Goal: Transaction & Acquisition: Download file/media

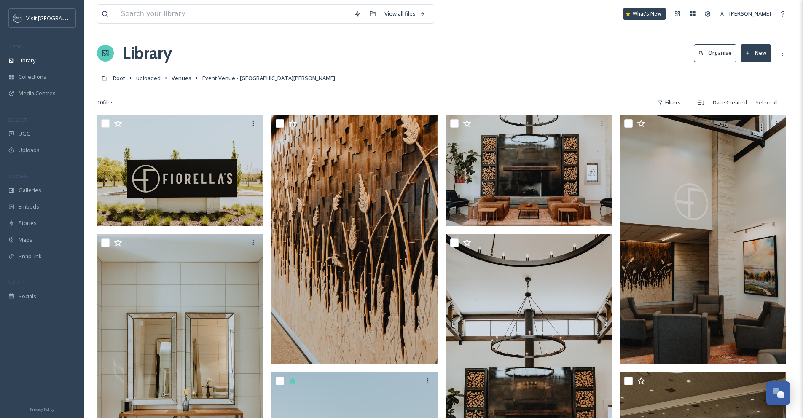
scroll to position [214, 0]
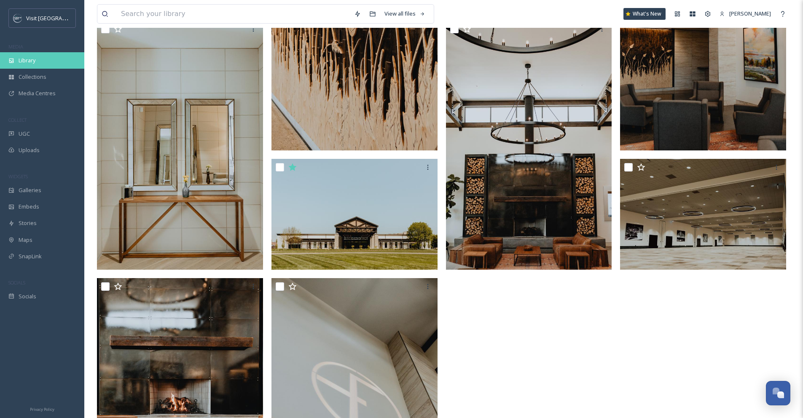
click at [32, 64] on span "Library" at bounding box center [27, 60] width 17 height 8
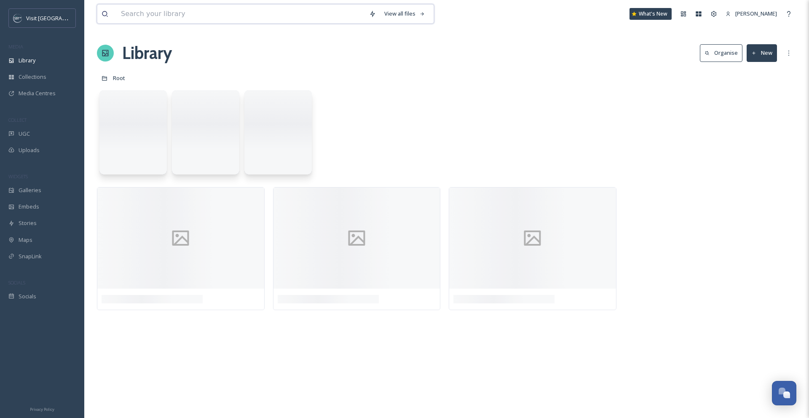
click at [130, 12] on input at bounding box center [241, 14] width 248 height 19
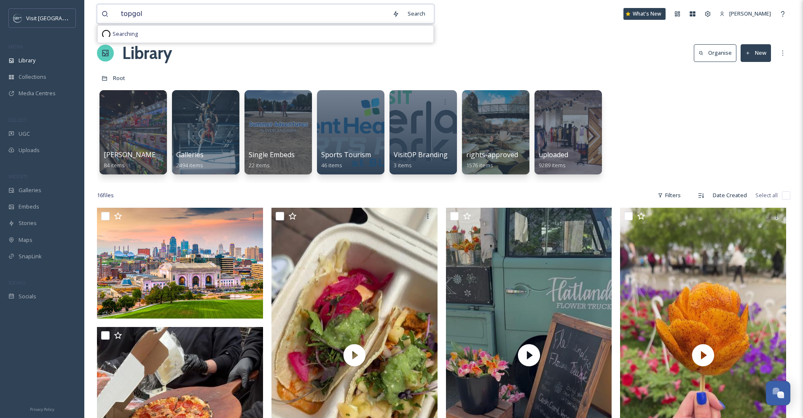
type input "topgolf"
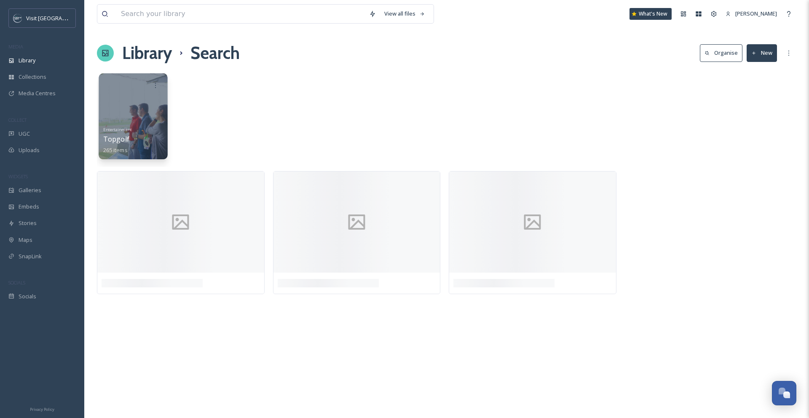
click at [135, 142] on div "Entertainment Topgolf 265 items" at bounding box center [133, 138] width 60 height 31
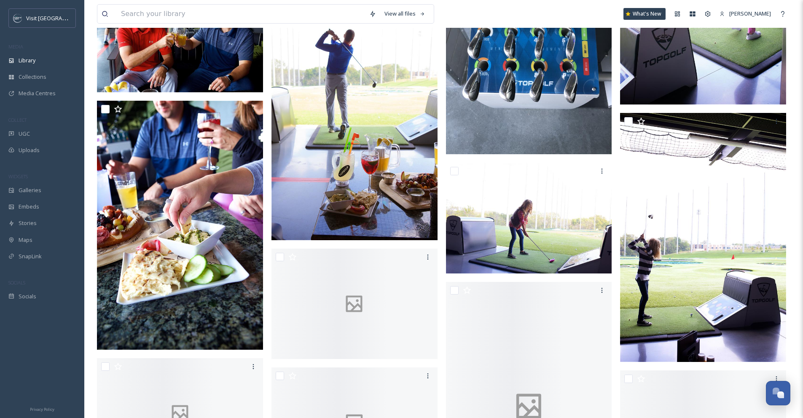
scroll to position [5002, 0]
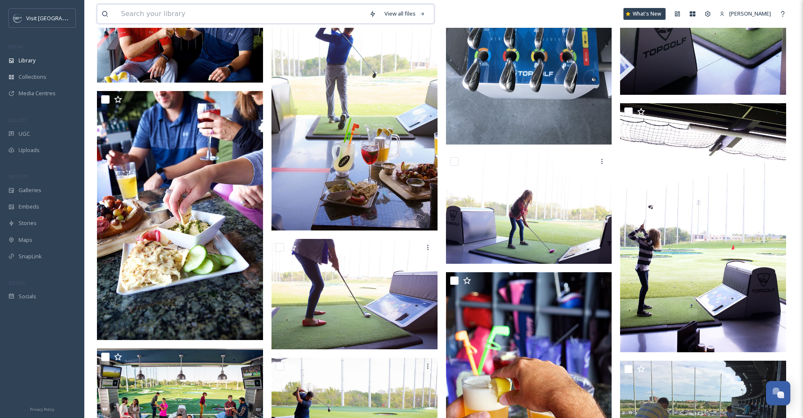
click at [126, 14] on input at bounding box center [241, 14] width 248 height 19
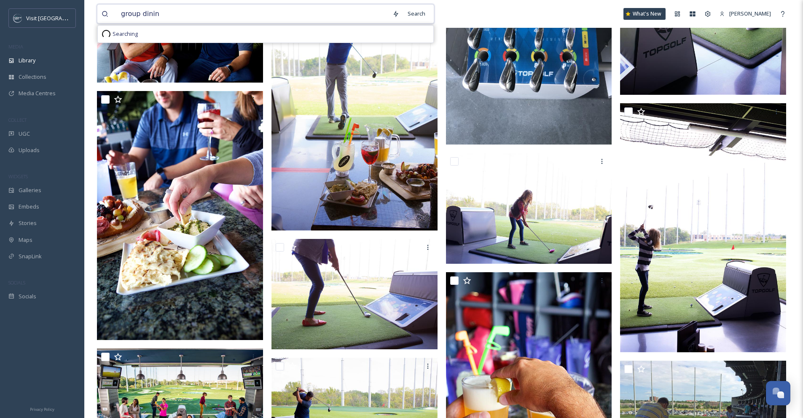
type input "group dining"
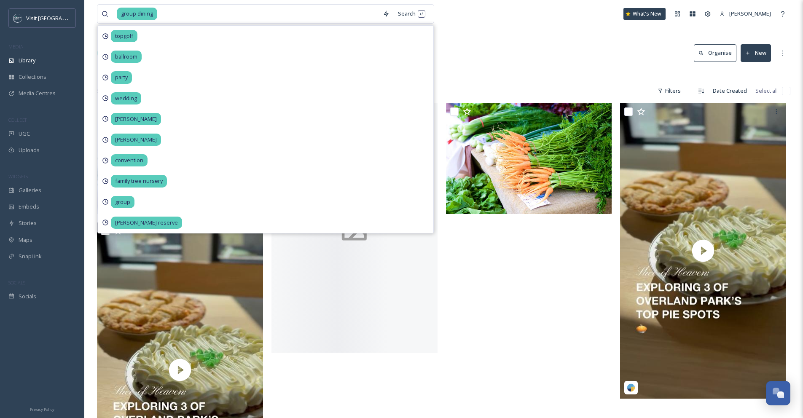
click at [517, 60] on div "Library Search Organise New" at bounding box center [443, 52] width 693 height 25
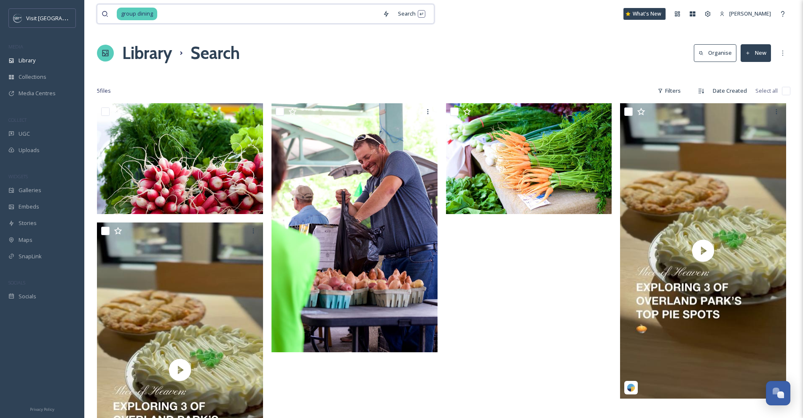
click at [193, 17] on input at bounding box center [268, 14] width 220 height 19
type input "g"
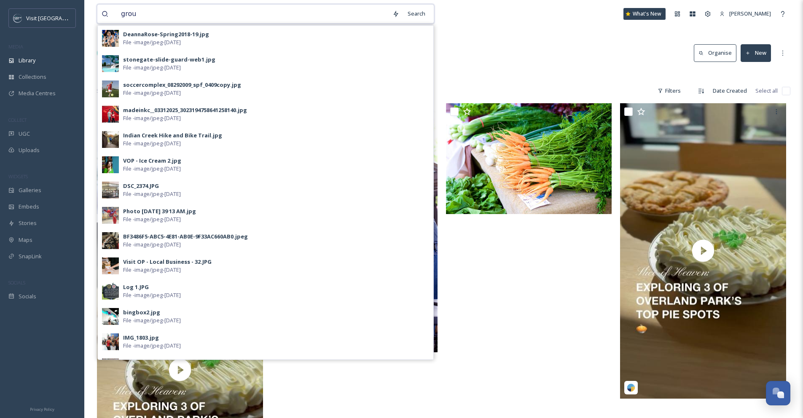
type input "group"
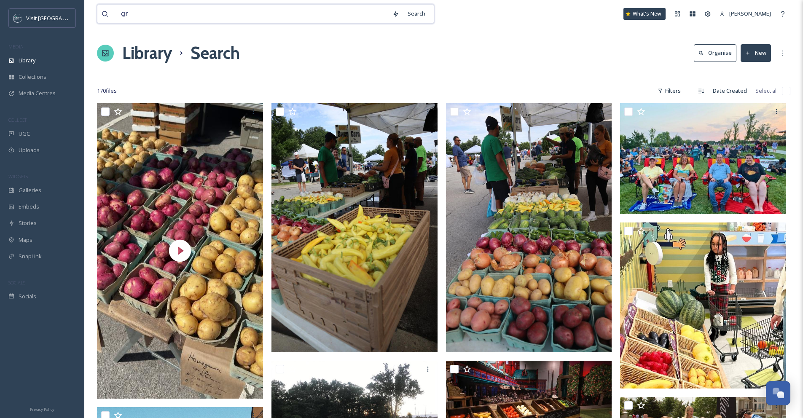
type input "g"
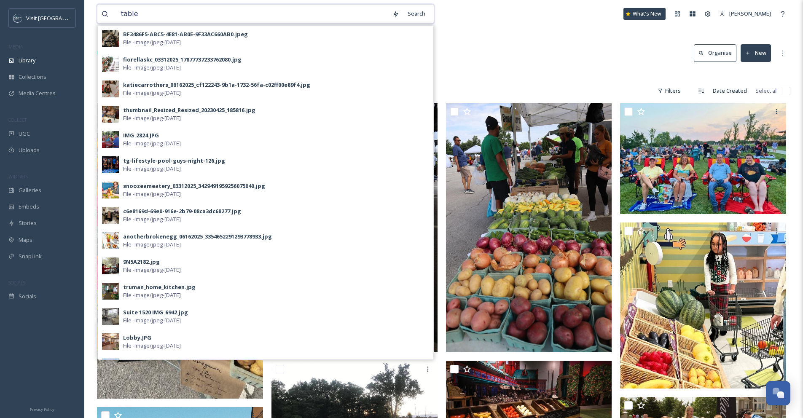
click at [136, 16] on input "table" at bounding box center [252, 14] width 271 height 19
drag, startPoint x: 139, startPoint y: 13, endPoint x: 112, endPoint y: 14, distance: 26.6
click at [112, 14] on div "table" at bounding box center [245, 14] width 286 height 19
type input "catering"
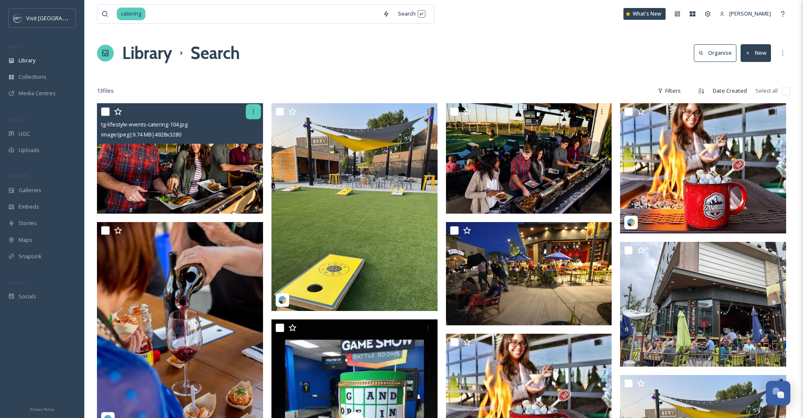
click at [251, 114] on icon at bounding box center [253, 111] width 7 height 7
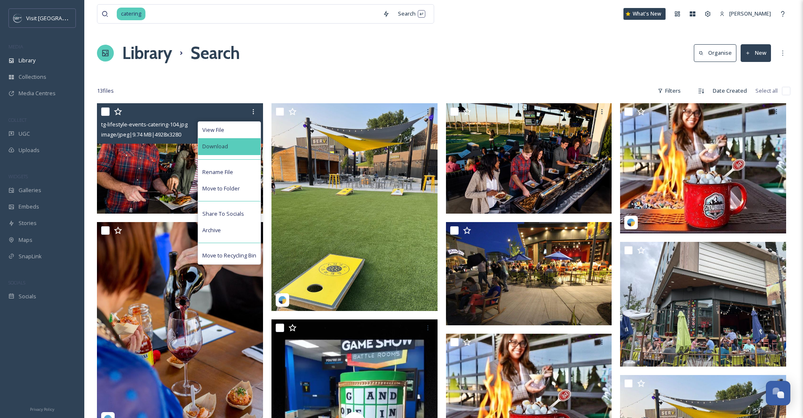
click at [246, 152] on div "Download" at bounding box center [229, 146] width 62 height 16
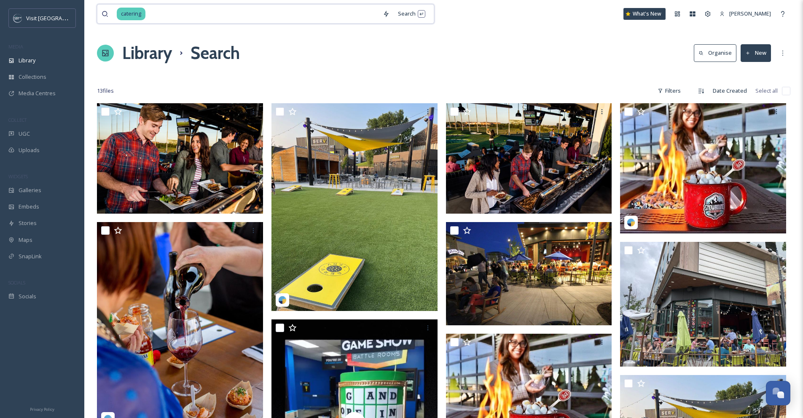
drag, startPoint x: 160, startPoint y: 13, endPoint x: 99, endPoint y: 11, distance: 61.1
click at [102, 11] on div "catering" at bounding box center [240, 14] width 277 height 19
type input "c"
click at [36, 56] on div "Library" at bounding box center [42, 60] width 84 height 16
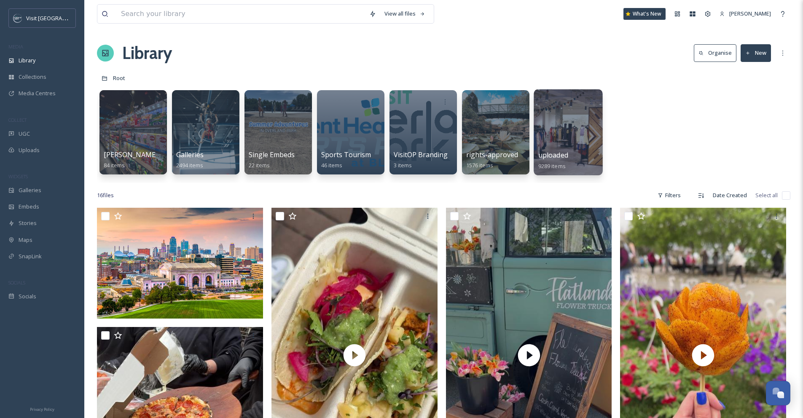
click at [575, 124] on div at bounding box center [567, 132] width 69 height 86
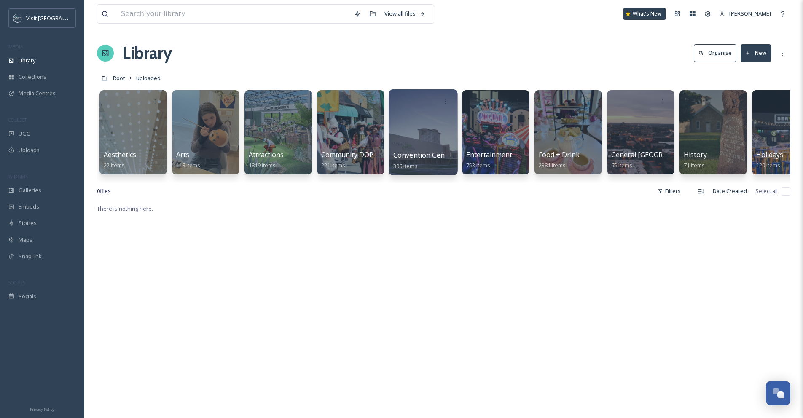
click at [425, 142] on div at bounding box center [422, 132] width 69 height 86
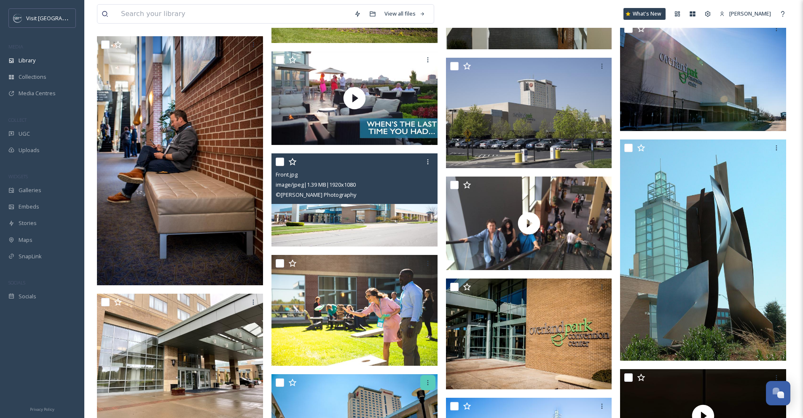
scroll to position [821, 0]
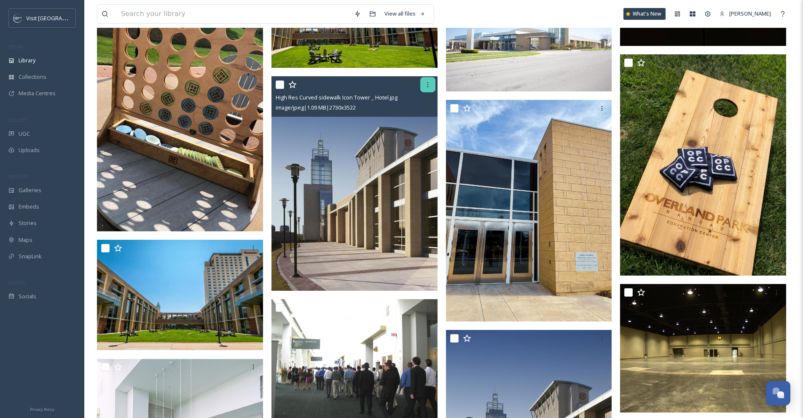
click at [427, 86] on icon at bounding box center [427, 84] width 7 height 7
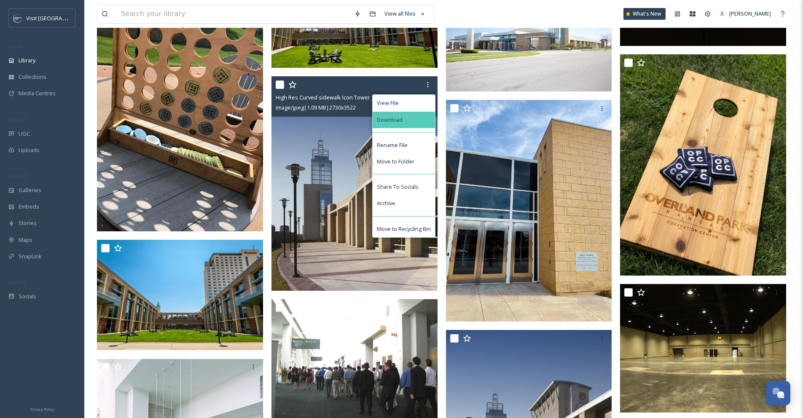
click at [415, 120] on div "Download" at bounding box center [403, 120] width 62 height 16
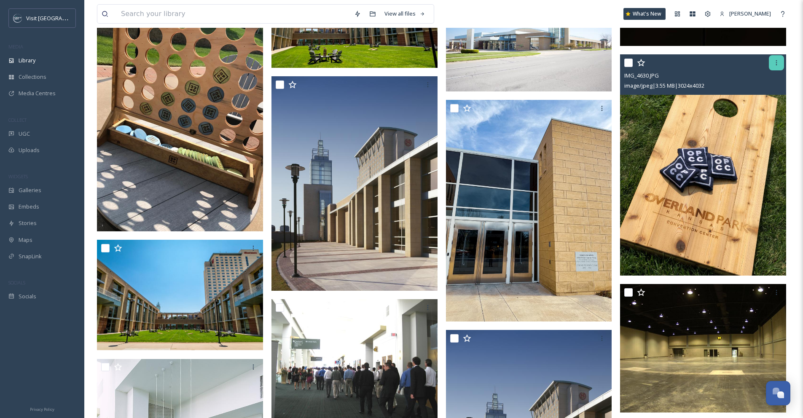
click at [774, 62] on icon at bounding box center [776, 62] width 7 height 7
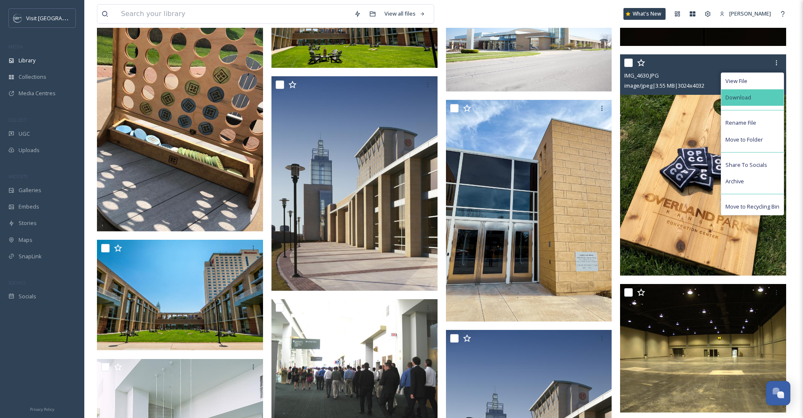
click at [757, 102] on div "Download" at bounding box center [752, 97] width 62 height 16
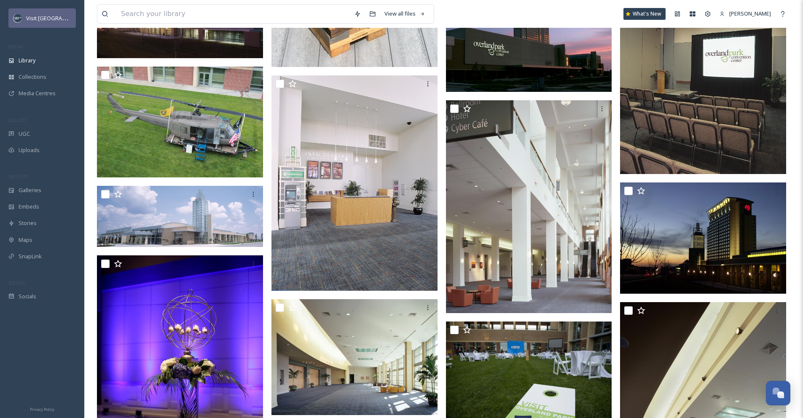
scroll to position [1534, 0]
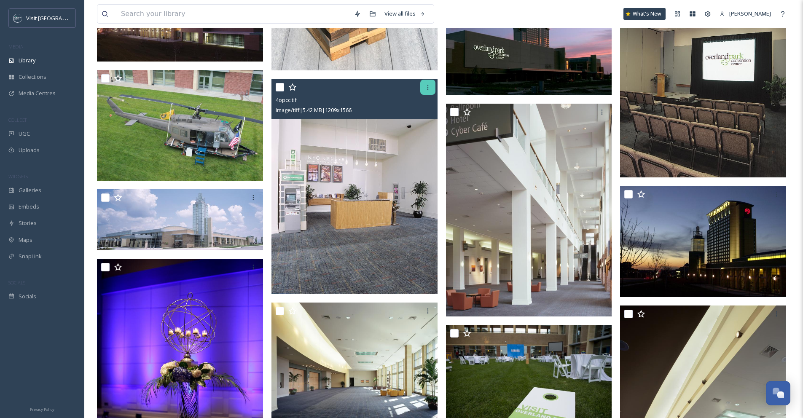
click at [428, 90] on icon at bounding box center [427, 87] width 7 height 7
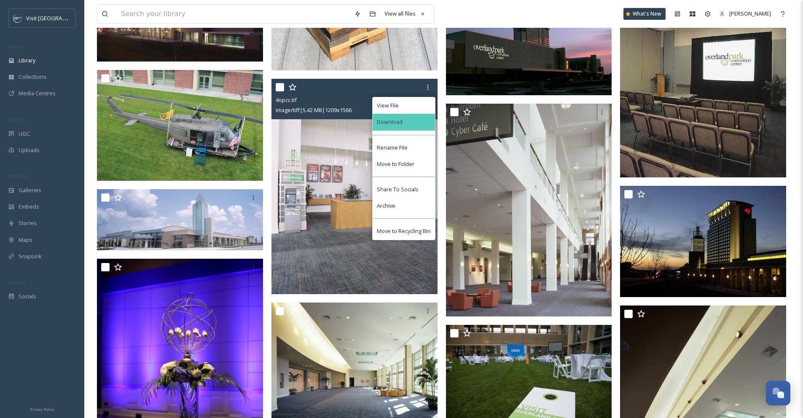
click at [409, 126] on div "Download" at bounding box center [403, 122] width 62 height 16
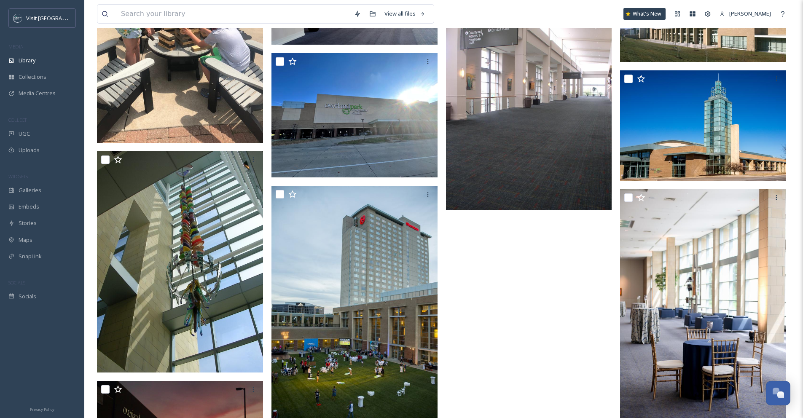
scroll to position [2135, 0]
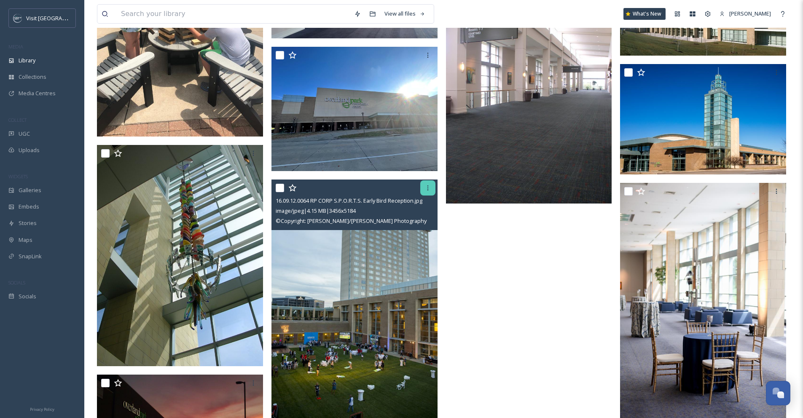
click at [428, 188] on icon at bounding box center [427, 187] width 1 height 5
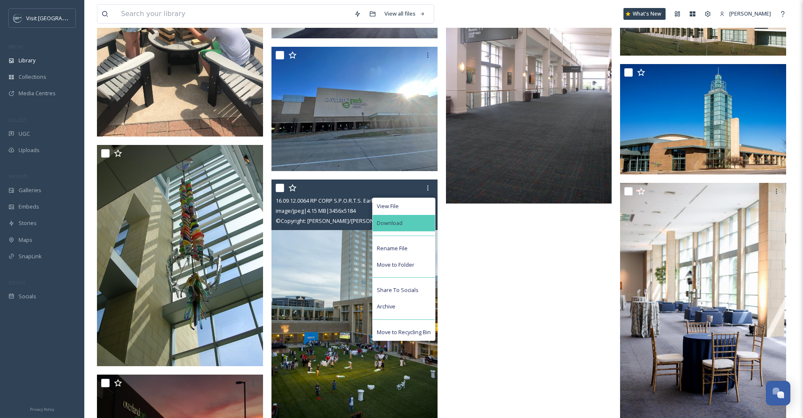
click at [422, 220] on div "Download" at bounding box center [403, 223] width 62 height 16
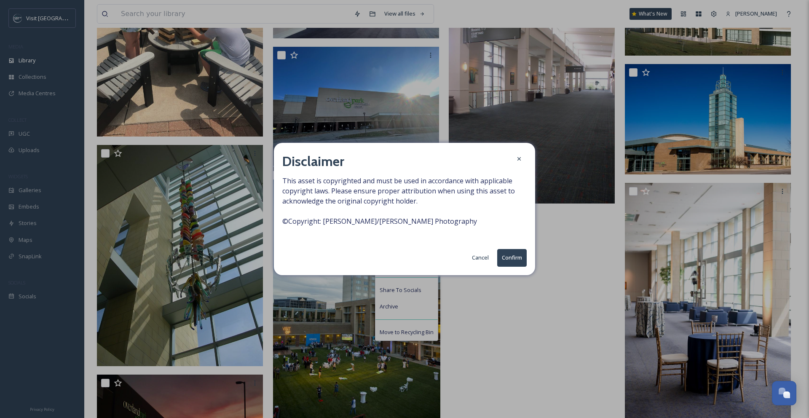
click at [509, 259] on button "Confirm" at bounding box center [511, 257] width 29 height 17
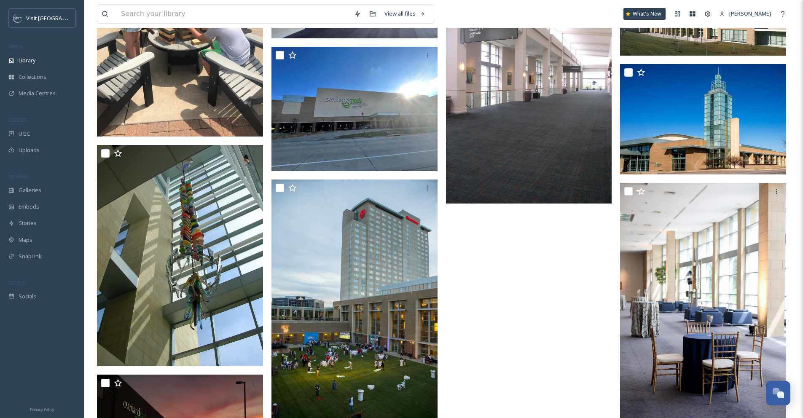
click at [720, 9] on link "[PERSON_NAME]" at bounding box center [745, 13] width 60 height 16
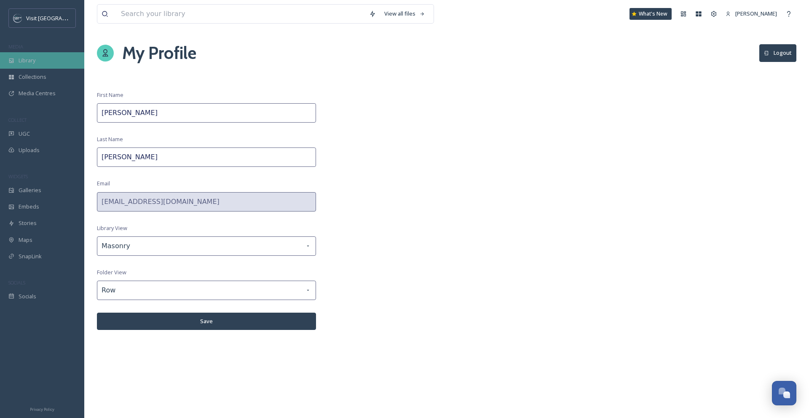
click at [38, 60] on div "Library" at bounding box center [42, 60] width 84 height 16
